Goal: Contribute content: Add original content to the website for others to see

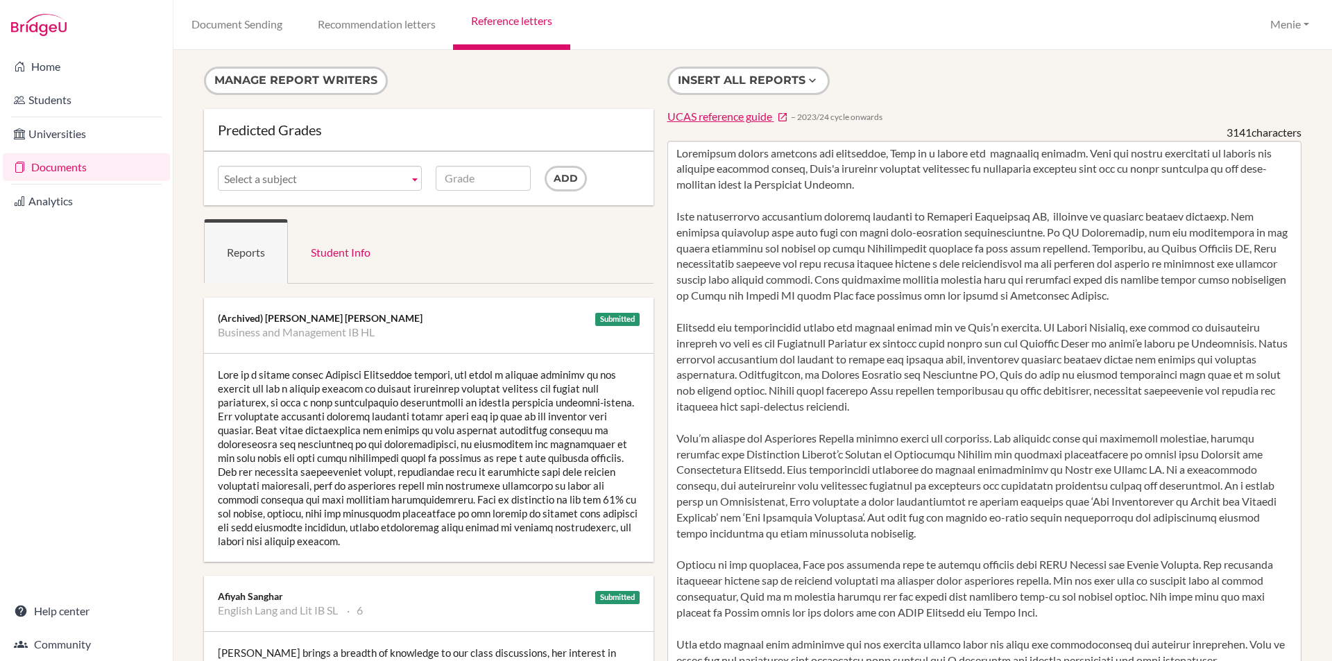
scroll to position [1526, 0]
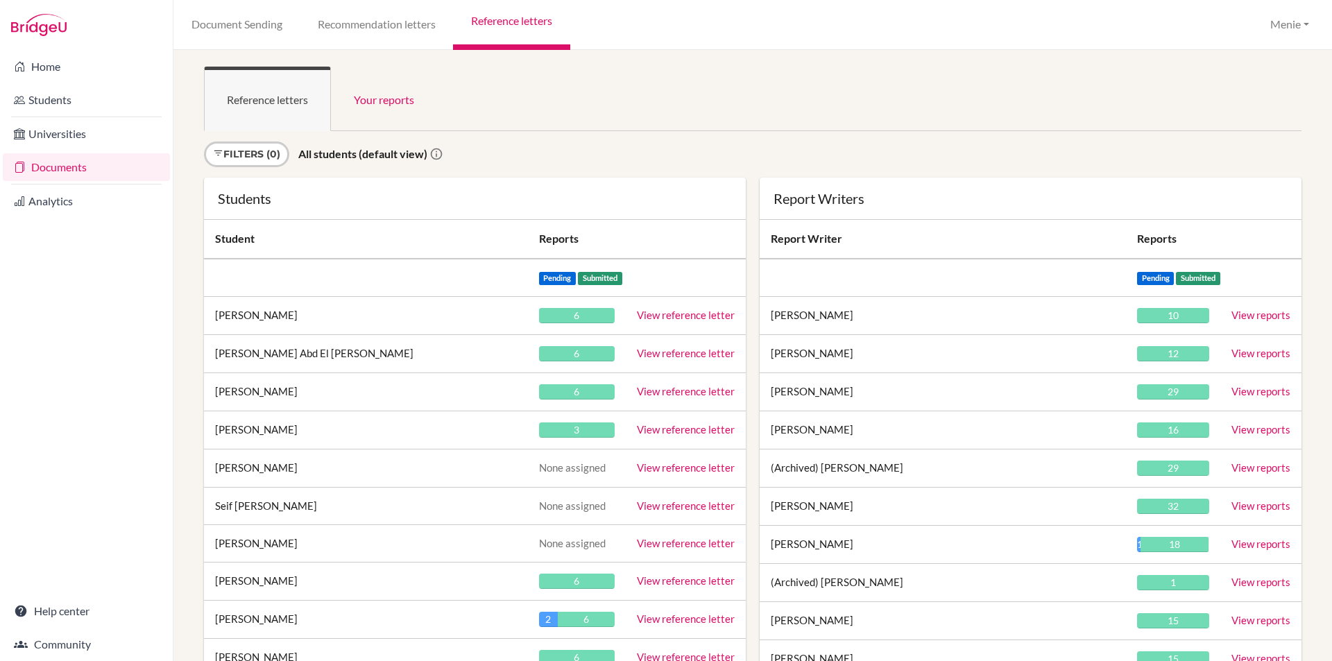
scroll to position [1558, 0]
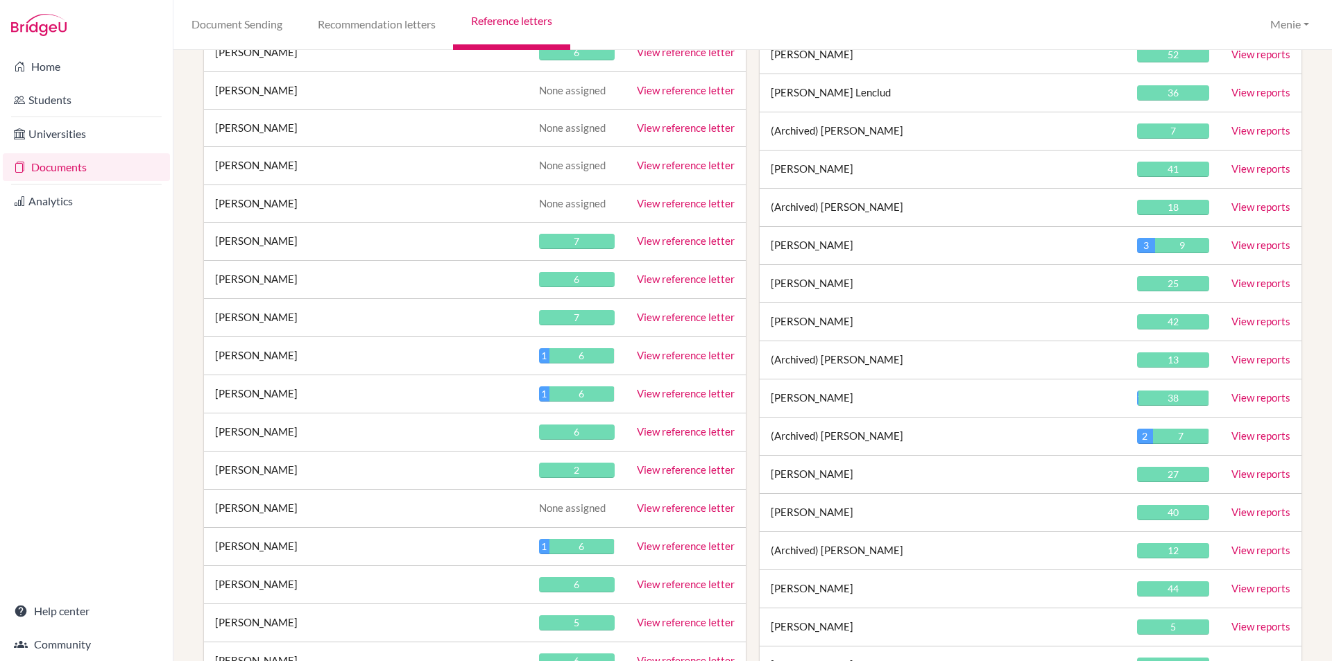
click at [659, 352] on link "View reference letter" at bounding box center [686, 355] width 98 height 12
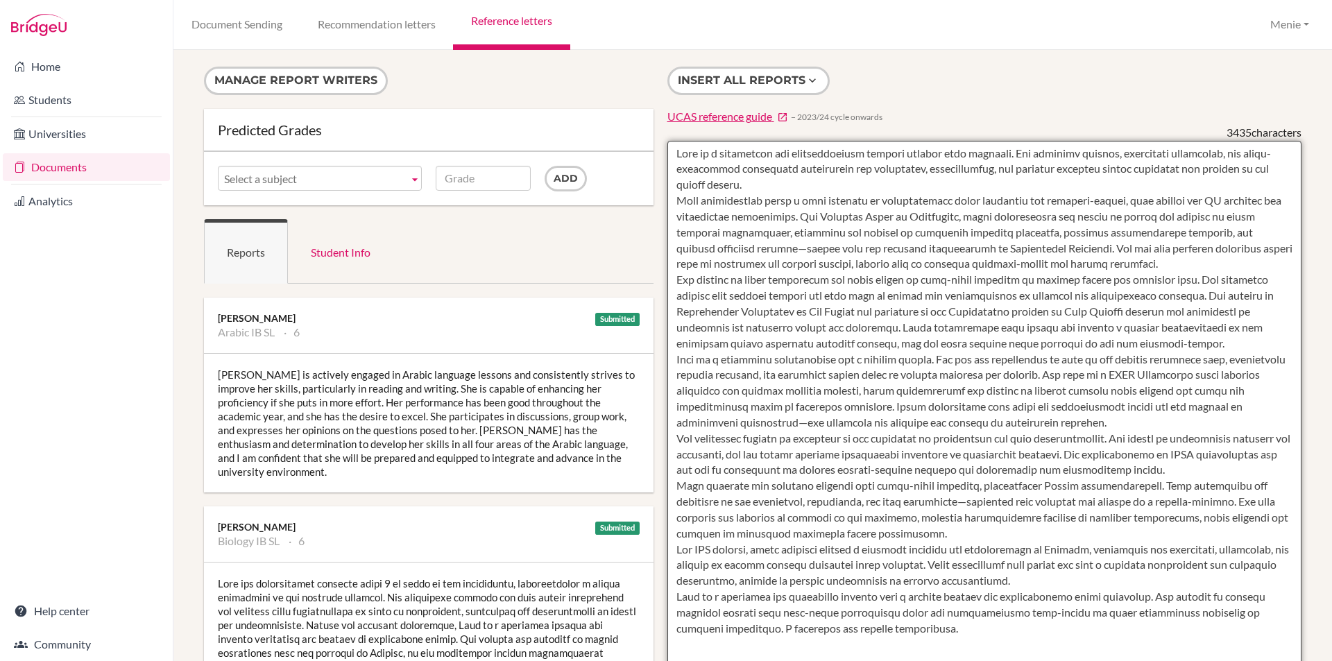
drag, startPoint x: 673, startPoint y: 148, endPoint x: 717, endPoint y: 185, distance: 57.6
click at [717, 185] on textarea at bounding box center [984, 542] width 635 height 802
click at [721, 188] on textarea at bounding box center [984, 542] width 635 height 802
drag, startPoint x: 671, startPoint y: 201, endPoint x: 814, endPoint y: 220, distance: 144.1
click at [814, 220] on textarea at bounding box center [984, 542] width 635 height 802
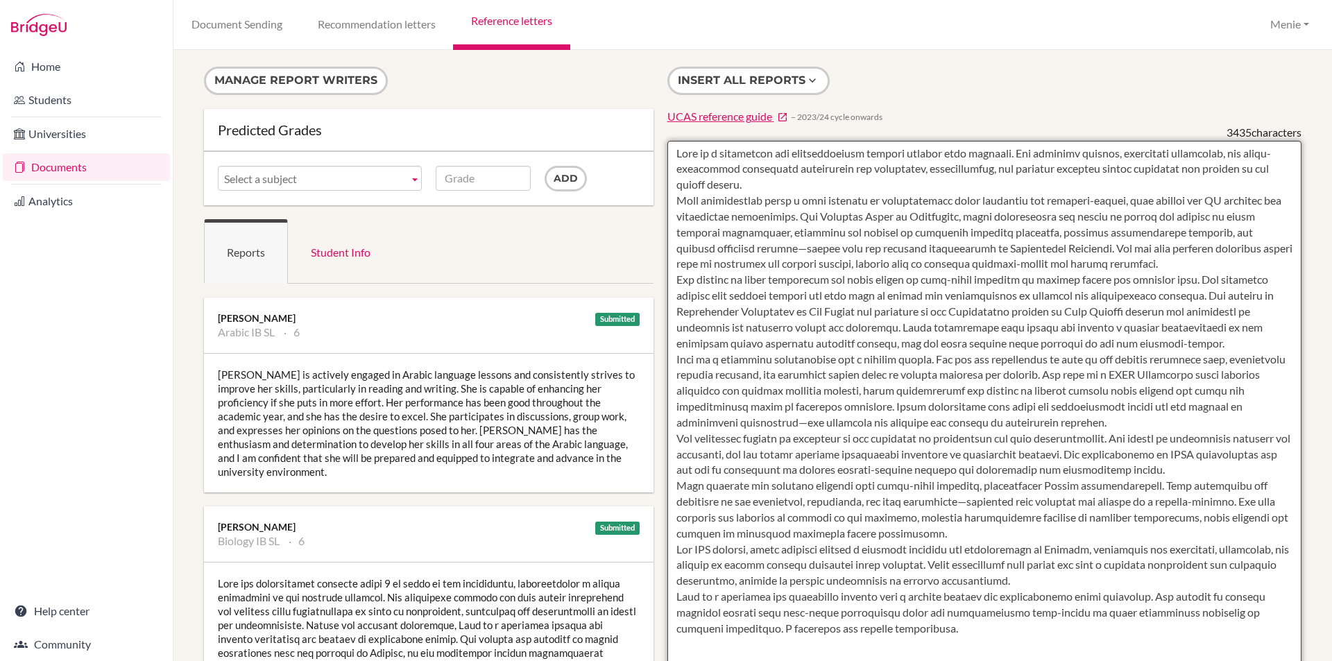
drag, startPoint x: 677, startPoint y: 279, endPoint x: 821, endPoint y: 287, distance: 144.5
click at [1215, 295] on textarea at bounding box center [984, 542] width 635 height 802
drag, startPoint x: 805, startPoint y: 289, endPoint x: 765, endPoint y: 292, distance: 40.4
click at [805, 289] on textarea at bounding box center [984, 542] width 635 height 802
click at [673, 282] on textarea at bounding box center [984, 542] width 635 height 802
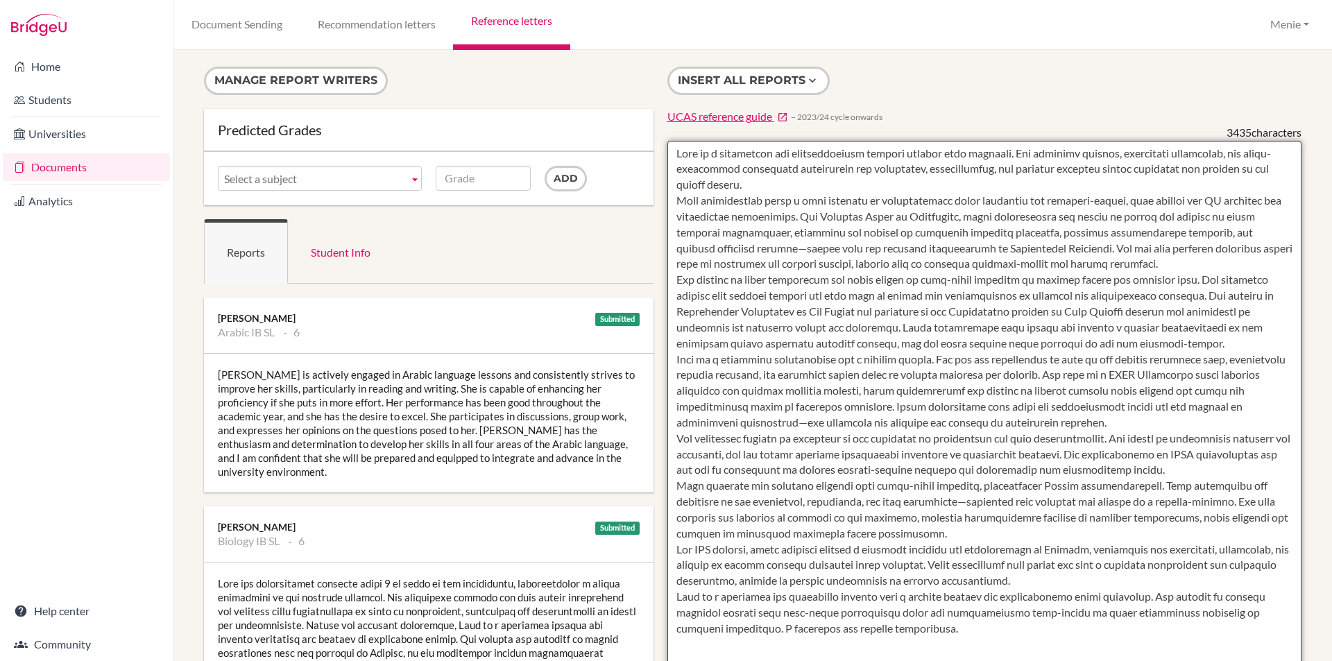
drag, startPoint x: 708, startPoint y: 282, endPoint x: 1211, endPoint y: 297, distance: 503.8
click at [1213, 298] on textarea at bounding box center [984, 542] width 635 height 802
click at [964, 356] on textarea at bounding box center [984, 542] width 635 height 802
drag, startPoint x: 746, startPoint y: 365, endPoint x: 924, endPoint y: 401, distance: 181.9
click at [1131, 426] on textarea at bounding box center [984, 542] width 635 height 802
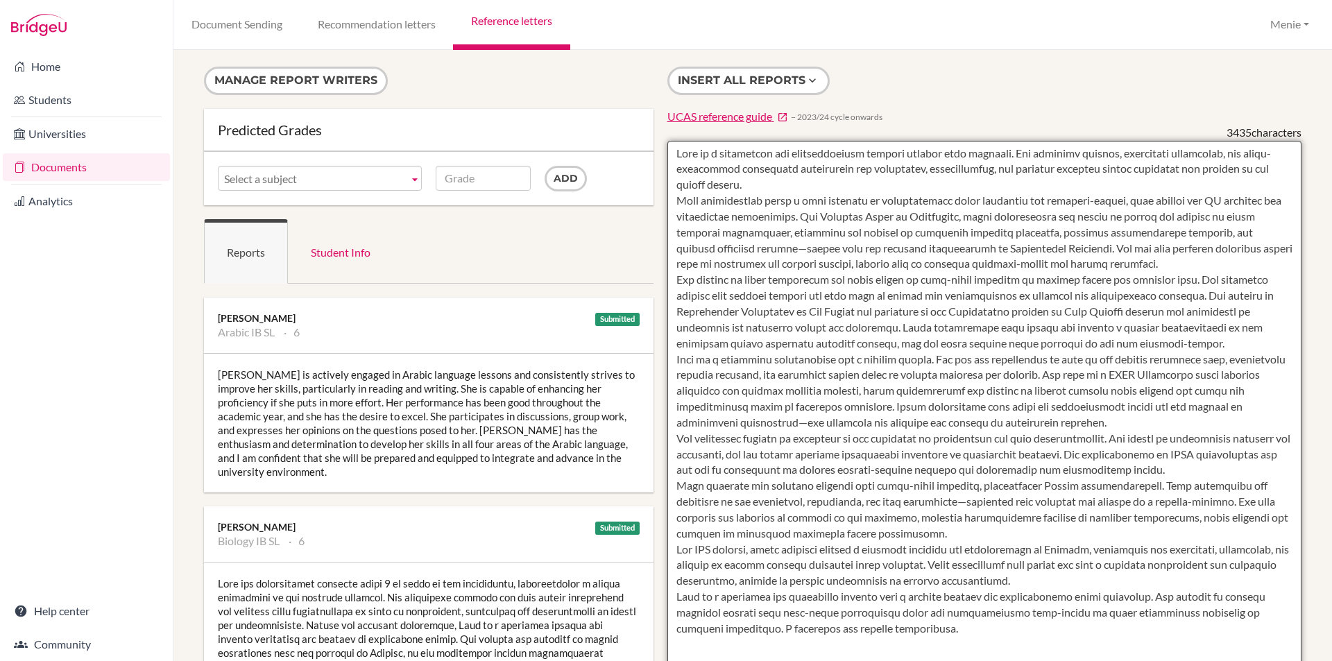
drag, startPoint x: 892, startPoint y: 400, endPoint x: 846, endPoint y: 395, distance: 46.7
click at [891, 400] on textarea at bounding box center [984, 542] width 635 height 802
click at [703, 386] on textarea at bounding box center [984, 542] width 635 height 802
drag, startPoint x: 670, startPoint y: 358, endPoint x: 918, endPoint y: 398, distance: 251.6
click at [1087, 422] on textarea at bounding box center [984, 542] width 635 height 802
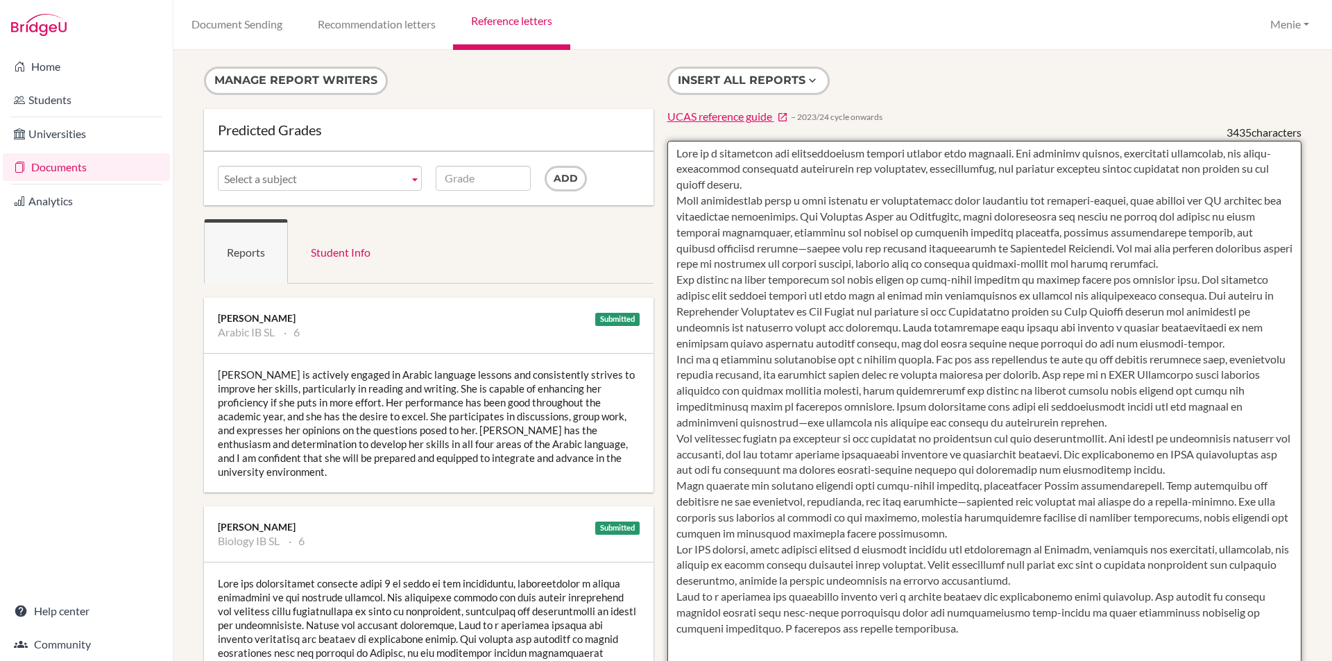
click at [952, 353] on textarea at bounding box center [984, 542] width 635 height 802
drag, startPoint x: 674, startPoint y: 439, endPoint x: 1151, endPoint y: 470, distance: 478.3
click at [1151, 470] on textarea at bounding box center [984, 542] width 635 height 802
drag, startPoint x: 1122, startPoint y: 413, endPoint x: 1115, endPoint y: 399, distance: 16.1
click at [1122, 411] on textarea at bounding box center [984, 542] width 635 height 802
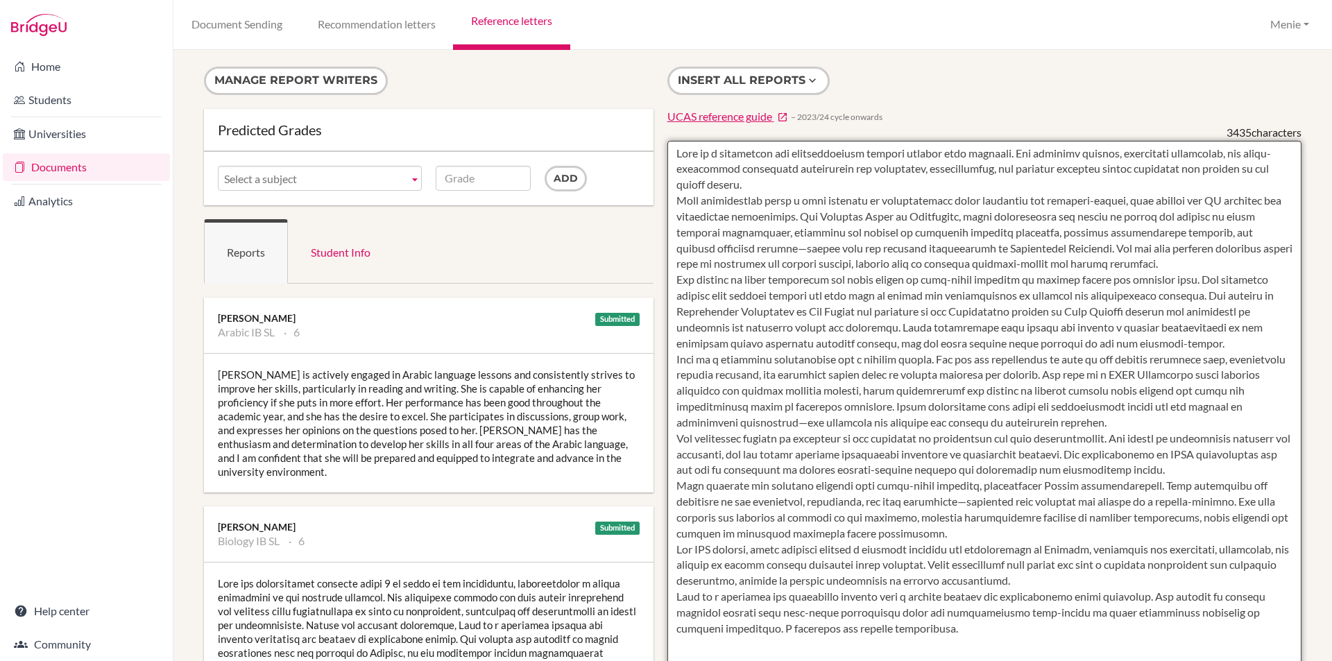
drag, startPoint x: 1219, startPoint y: 295, endPoint x: 982, endPoint y: 332, distance: 240.9
click at [1227, 345] on textarea at bounding box center [984, 542] width 635 height 802
drag, startPoint x: 674, startPoint y: 483, endPoint x: 916, endPoint y: 517, distance: 243.8
click at [1123, 531] on textarea at bounding box center [984, 542] width 635 height 802
click at [886, 515] on textarea at bounding box center [984, 542] width 635 height 802
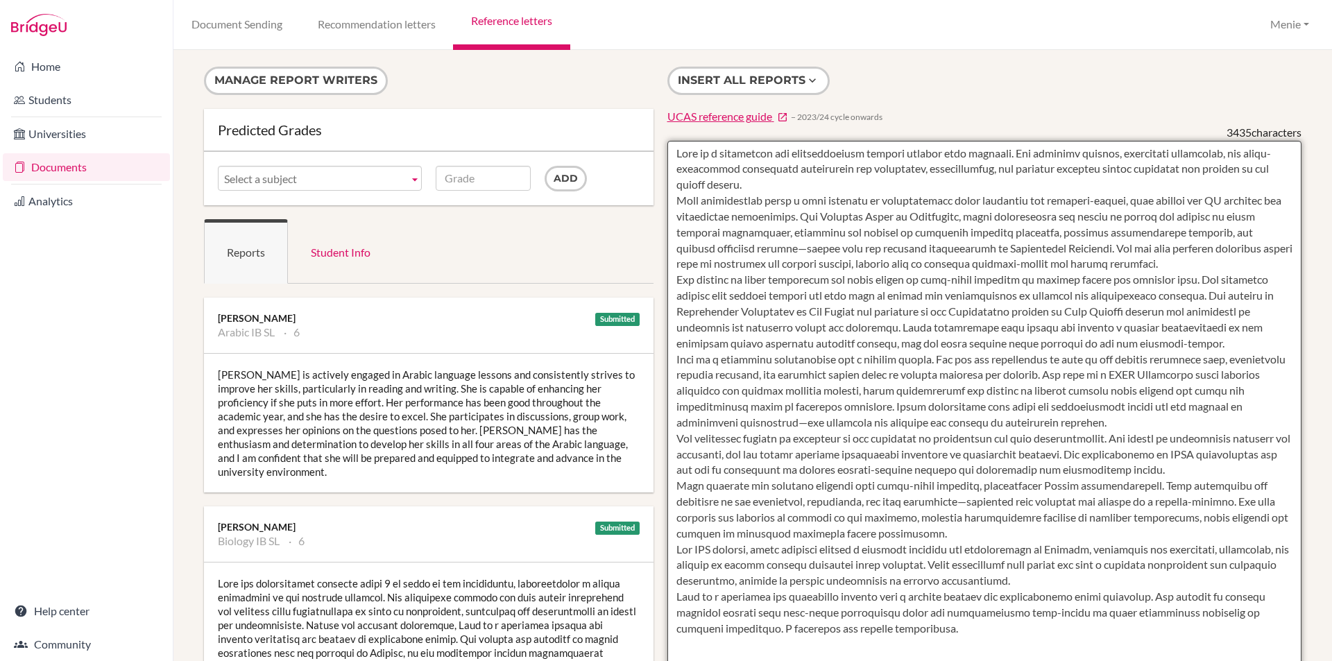
click at [719, 501] on textarea at bounding box center [984, 542] width 635 height 802
drag, startPoint x: 675, startPoint y: 486, endPoint x: 907, endPoint y: 529, distance: 236.3
click at [907, 529] on textarea at bounding box center [984, 542] width 635 height 802
drag, startPoint x: 872, startPoint y: 524, endPoint x: 737, endPoint y: 506, distance: 136.5
click at [871, 524] on textarea at bounding box center [984, 542] width 635 height 802
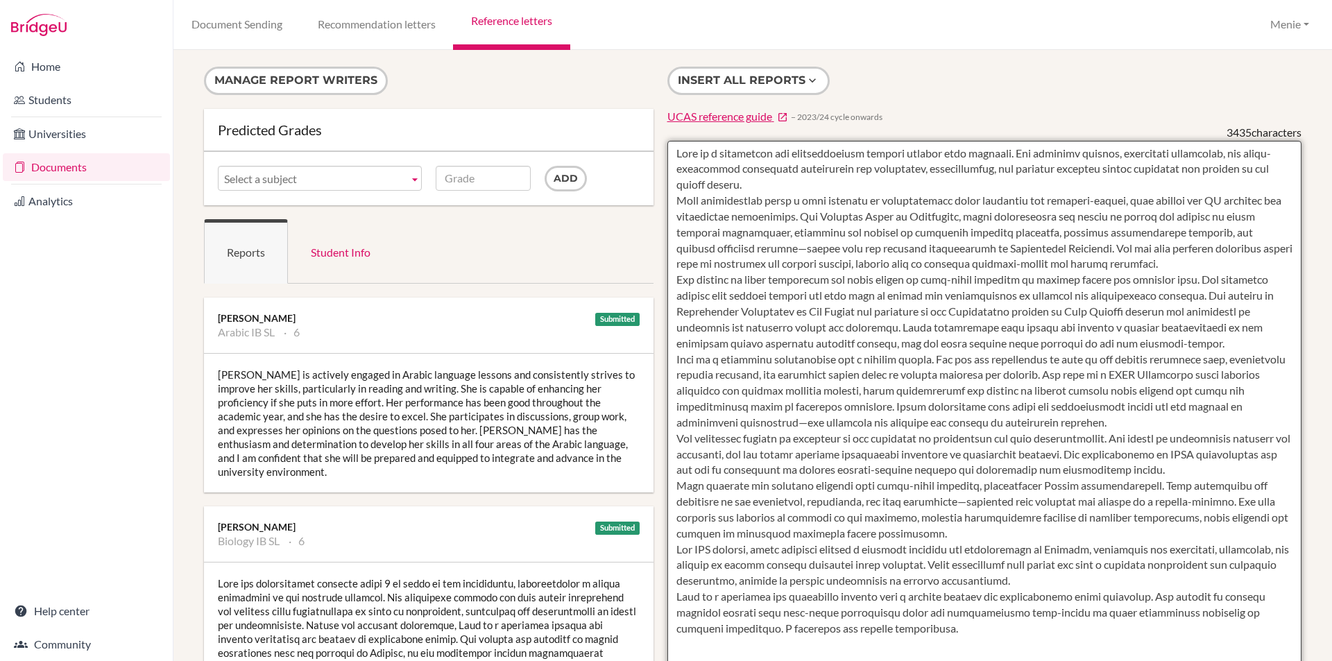
click at [708, 490] on textarea at bounding box center [984, 542] width 635 height 802
drag, startPoint x: 671, startPoint y: 488, endPoint x: 898, endPoint y: 526, distance: 230.1
click at [907, 534] on textarea at bounding box center [984, 542] width 635 height 802
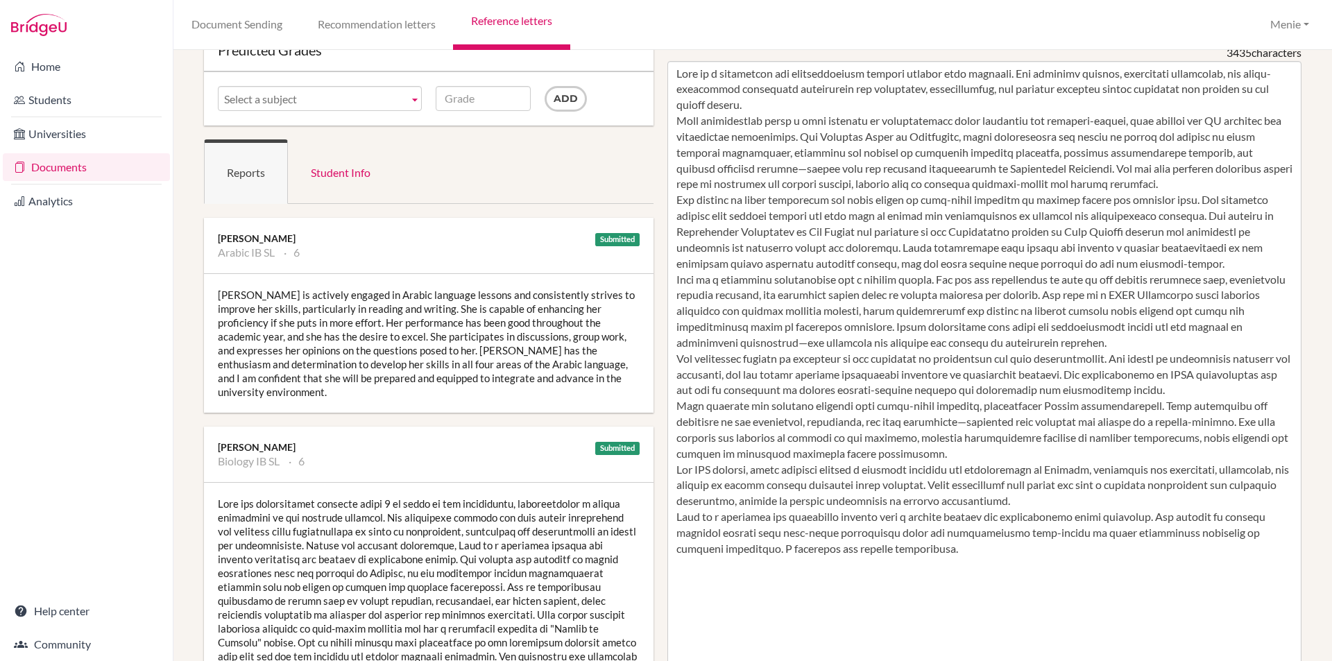
scroll to position [139, 0]
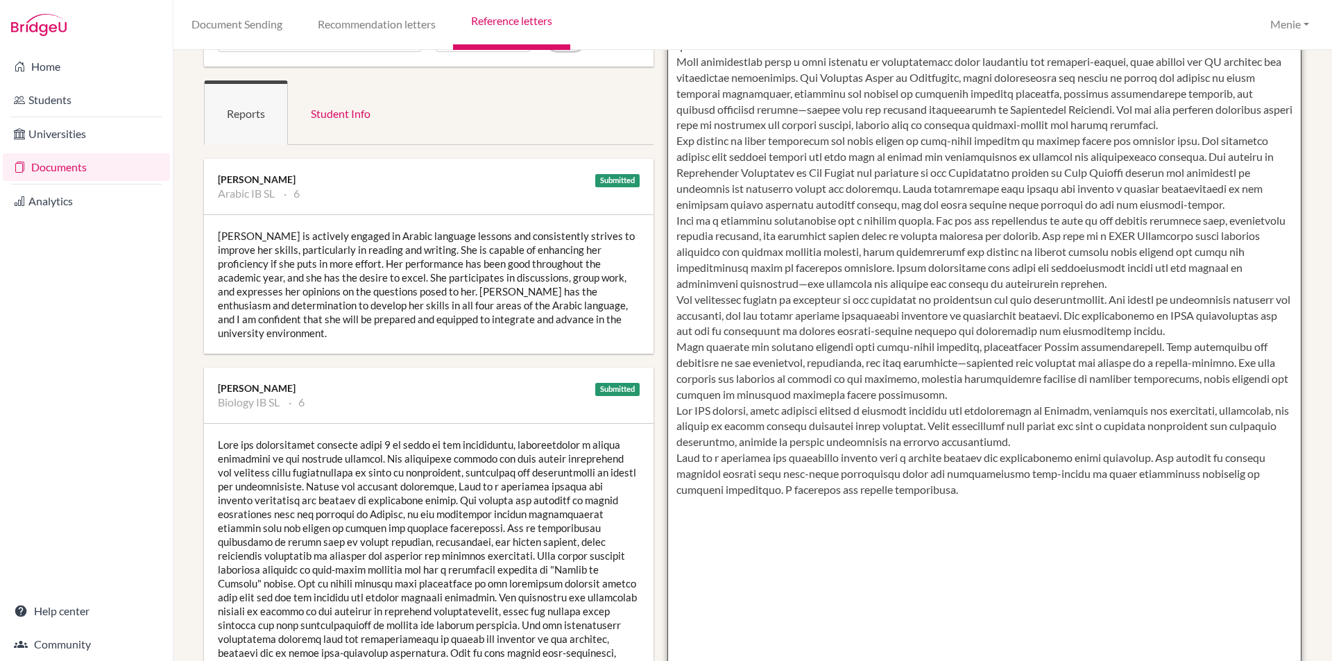
drag, startPoint x: 1161, startPoint y: 459, endPoint x: 695, endPoint y: 461, distance: 466.1
click at [695, 461] on textarea at bounding box center [984, 403] width 635 height 802
click at [945, 468] on textarea at bounding box center [984, 403] width 635 height 802
drag, startPoint x: 672, startPoint y: 459, endPoint x: 929, endPoint y: 494, distance: 259.1
click at [929, 494] on textarea at bounding box center [984, 403] width 635 height 802
